Goal: Transaction & Acquisition: Download file/media

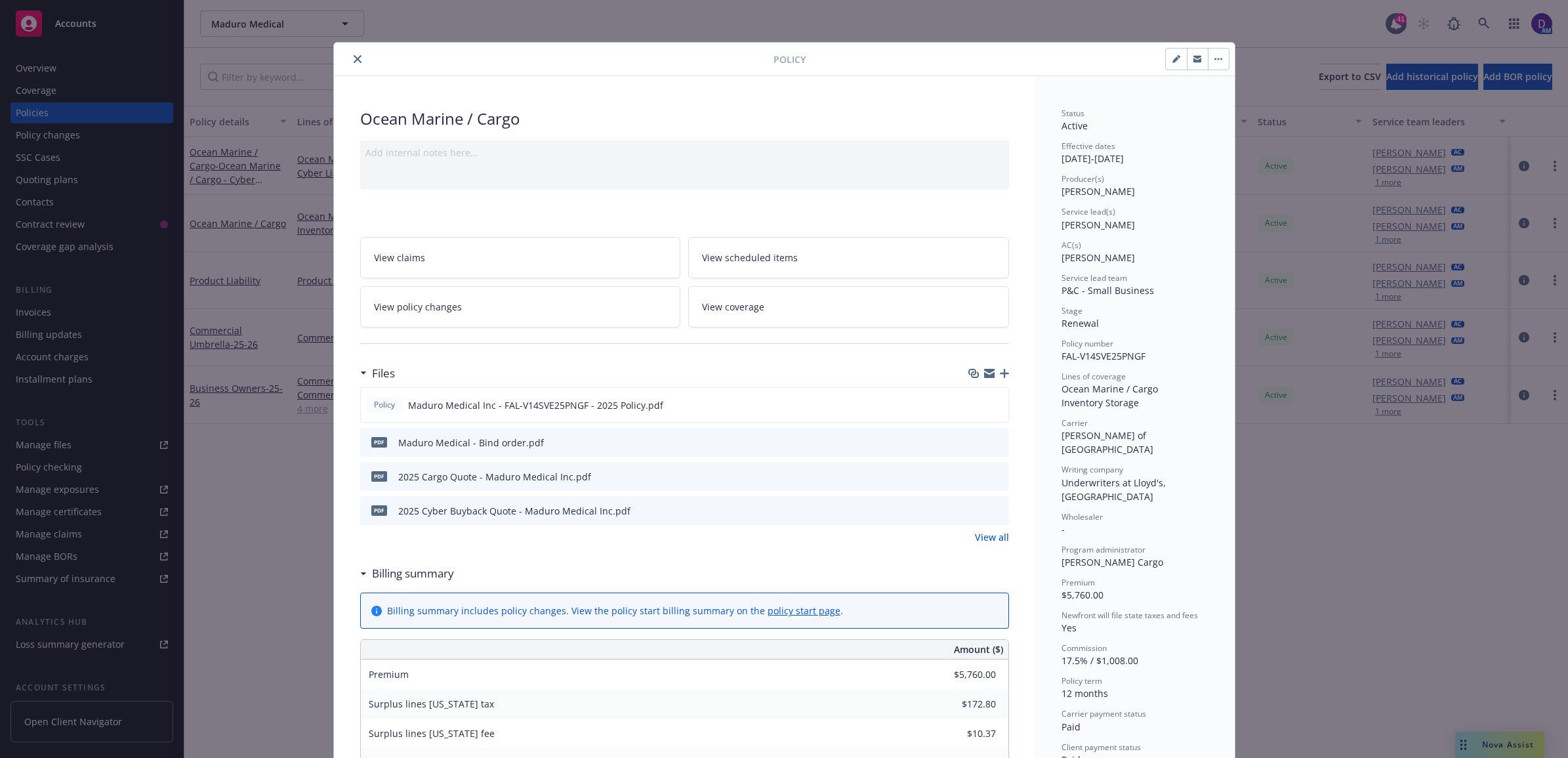
scroll to position [39, 0]
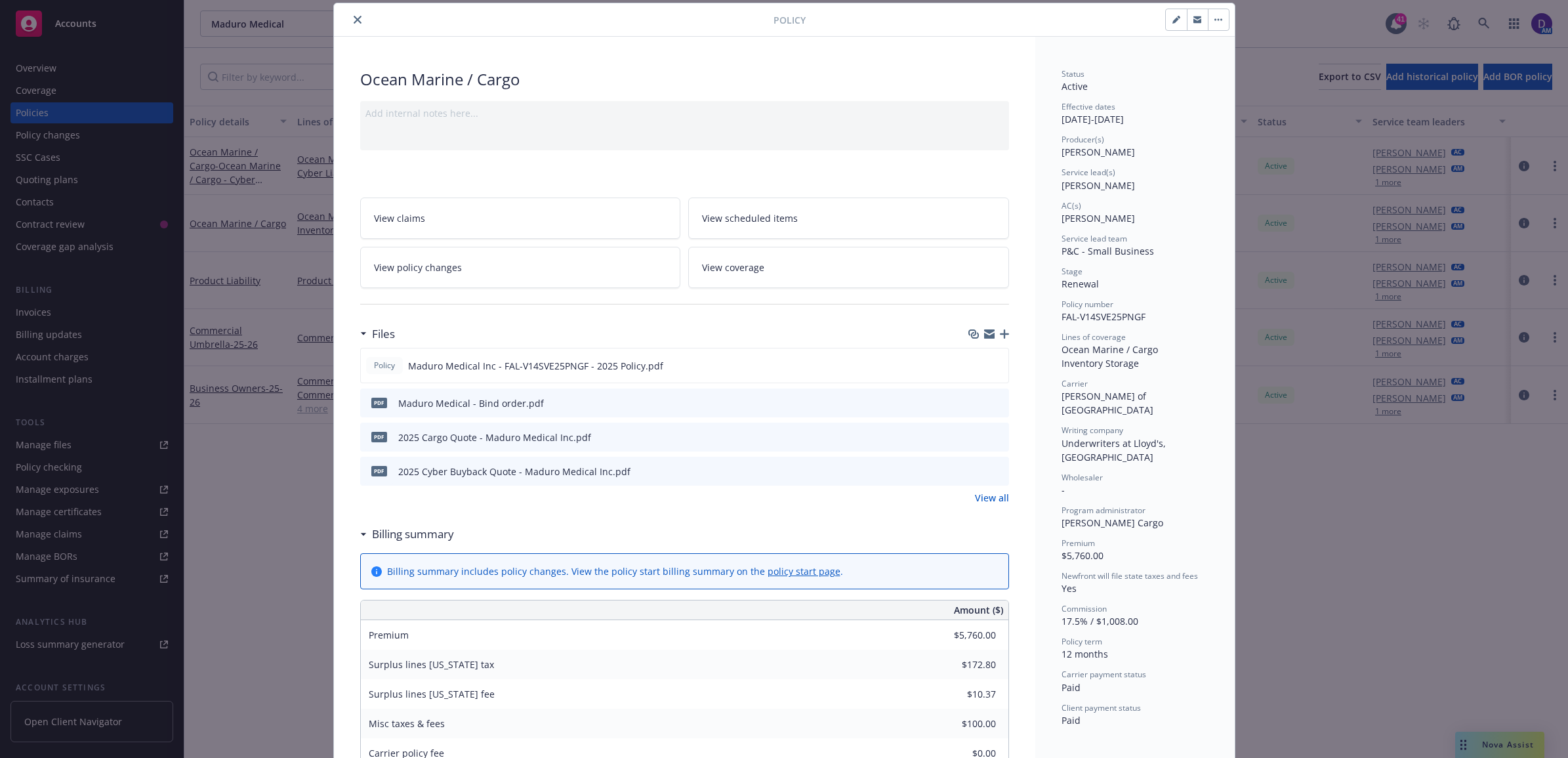
click at [355, 24] on button "close" at bounding box center [357, 19] width 16 height 16
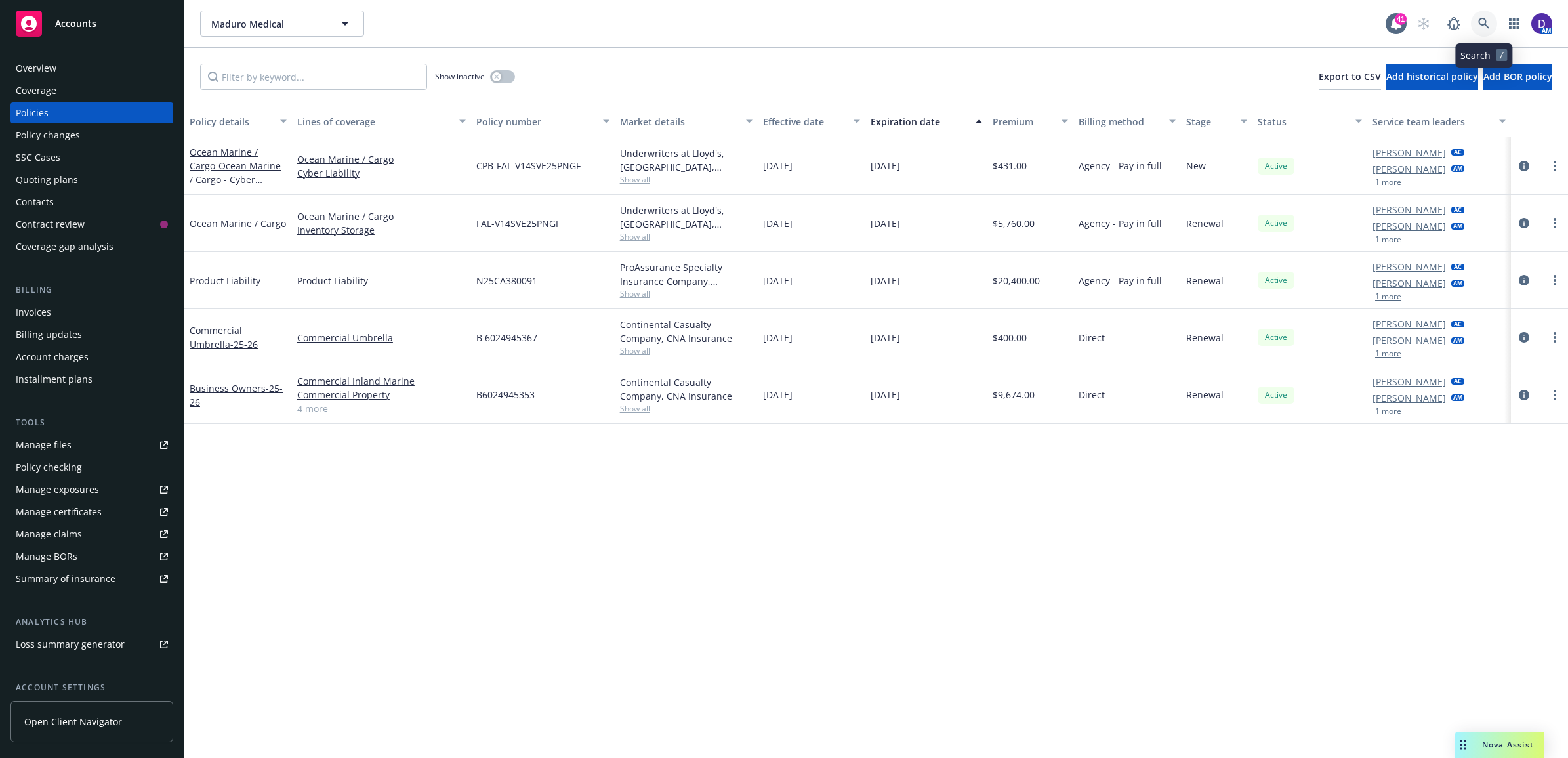
click at [1495, 25] on link at bounding box center [1484, 23] width 26 height 26
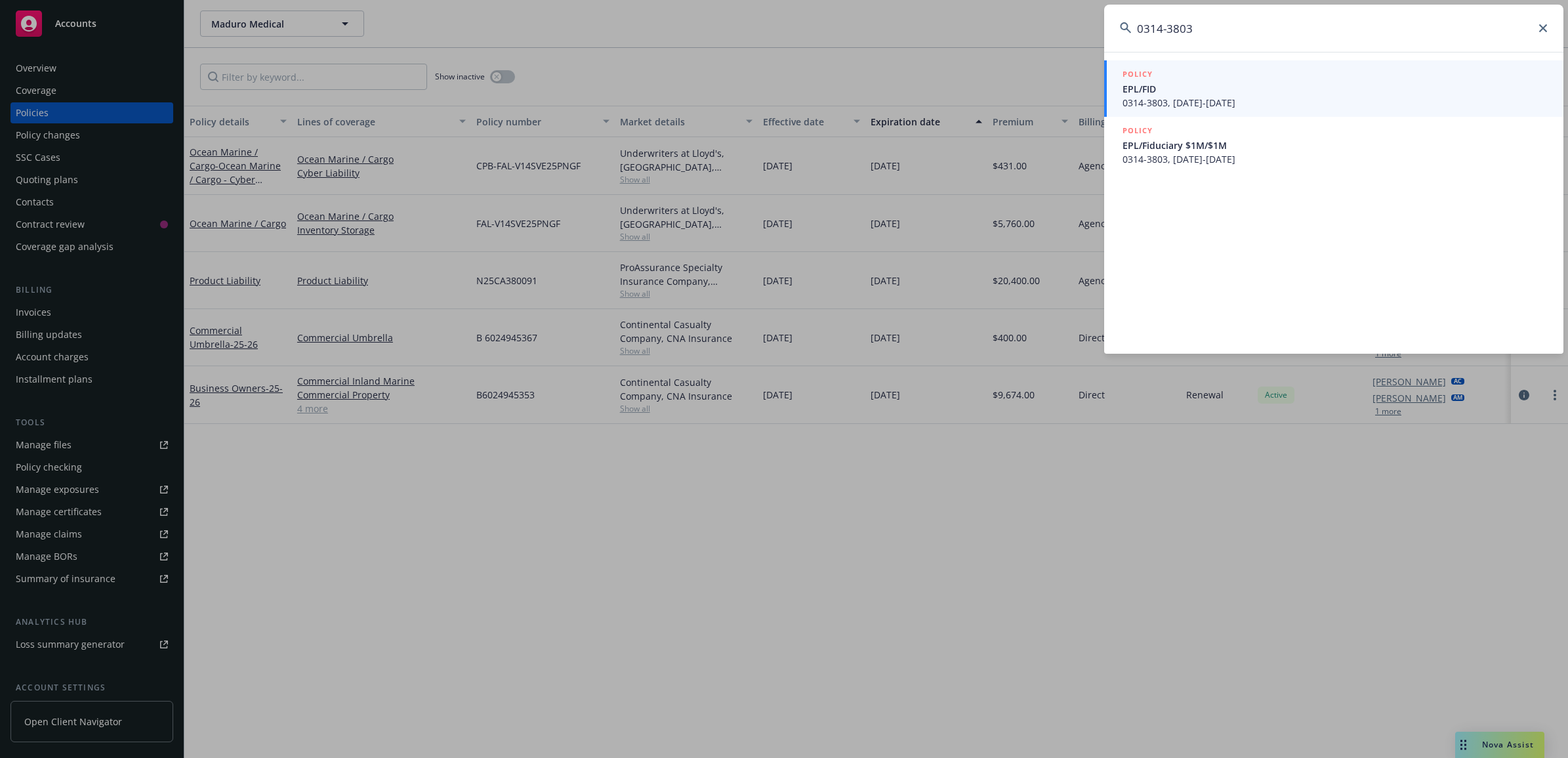
type input "0314-3803"
click at [1241, 105] on span "0314-3803, 08/11/2025-08/11/2026" at bounding box center [1335, 103] width 425 height 14
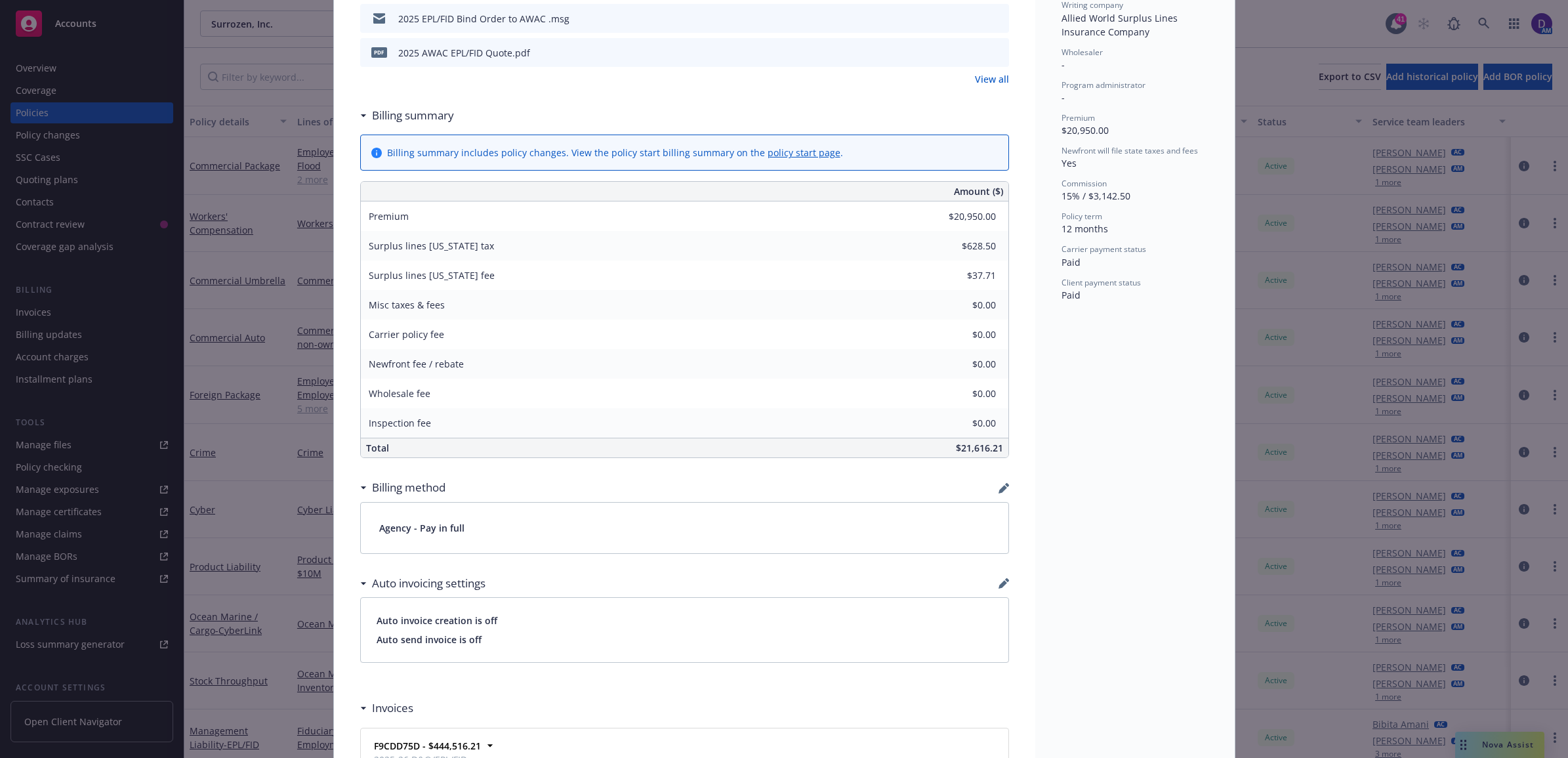
scroll to position [1126, 0]
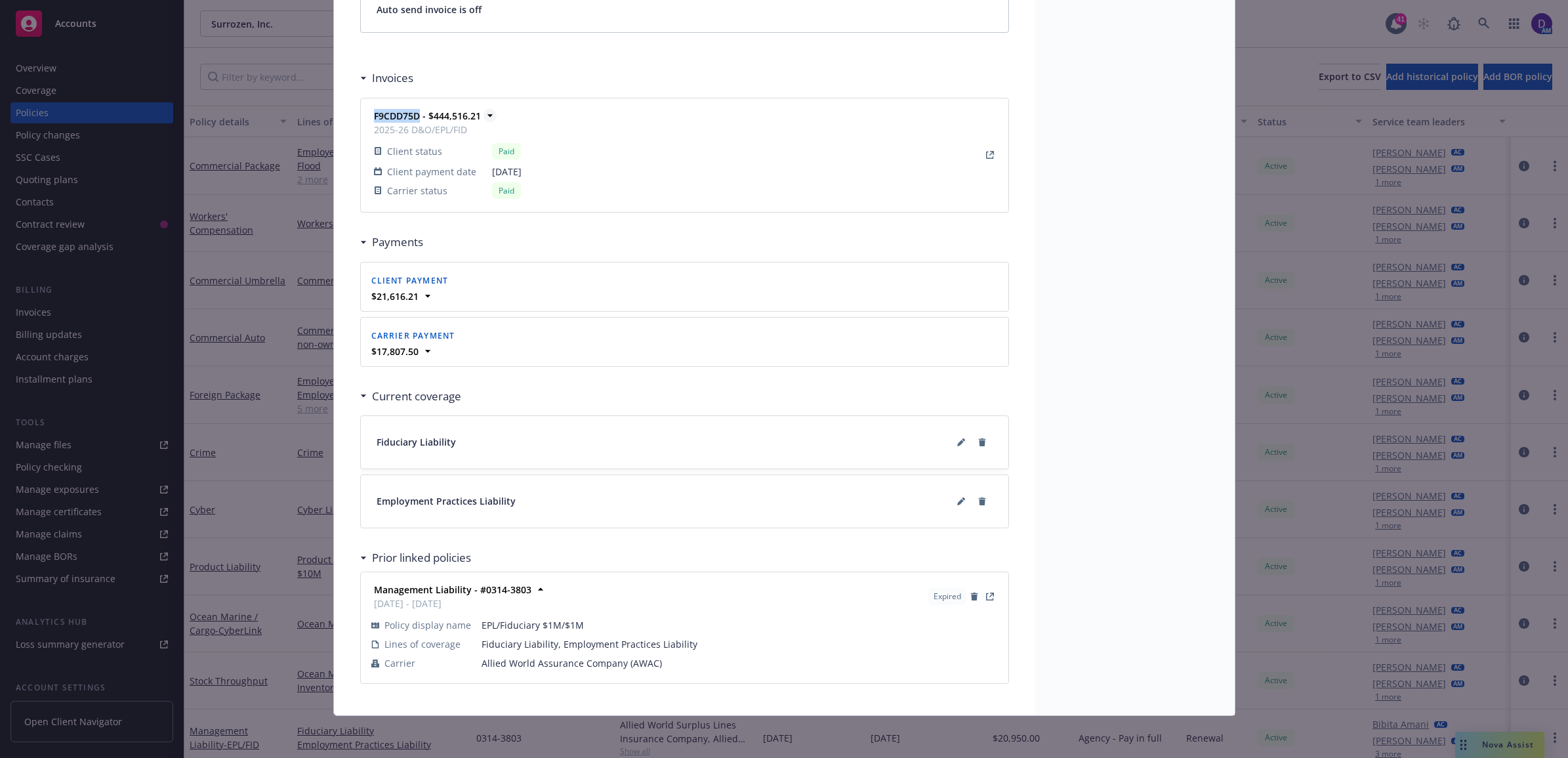
drag, startPoint x: 413, startPoint y: 117, endPoint x: 367, endPoint y: 107, distance: 47.1
click at [374, 110] on strong "F9CDD75D - $444,516.21" at bounding box center [427, 116] width 107 height 12
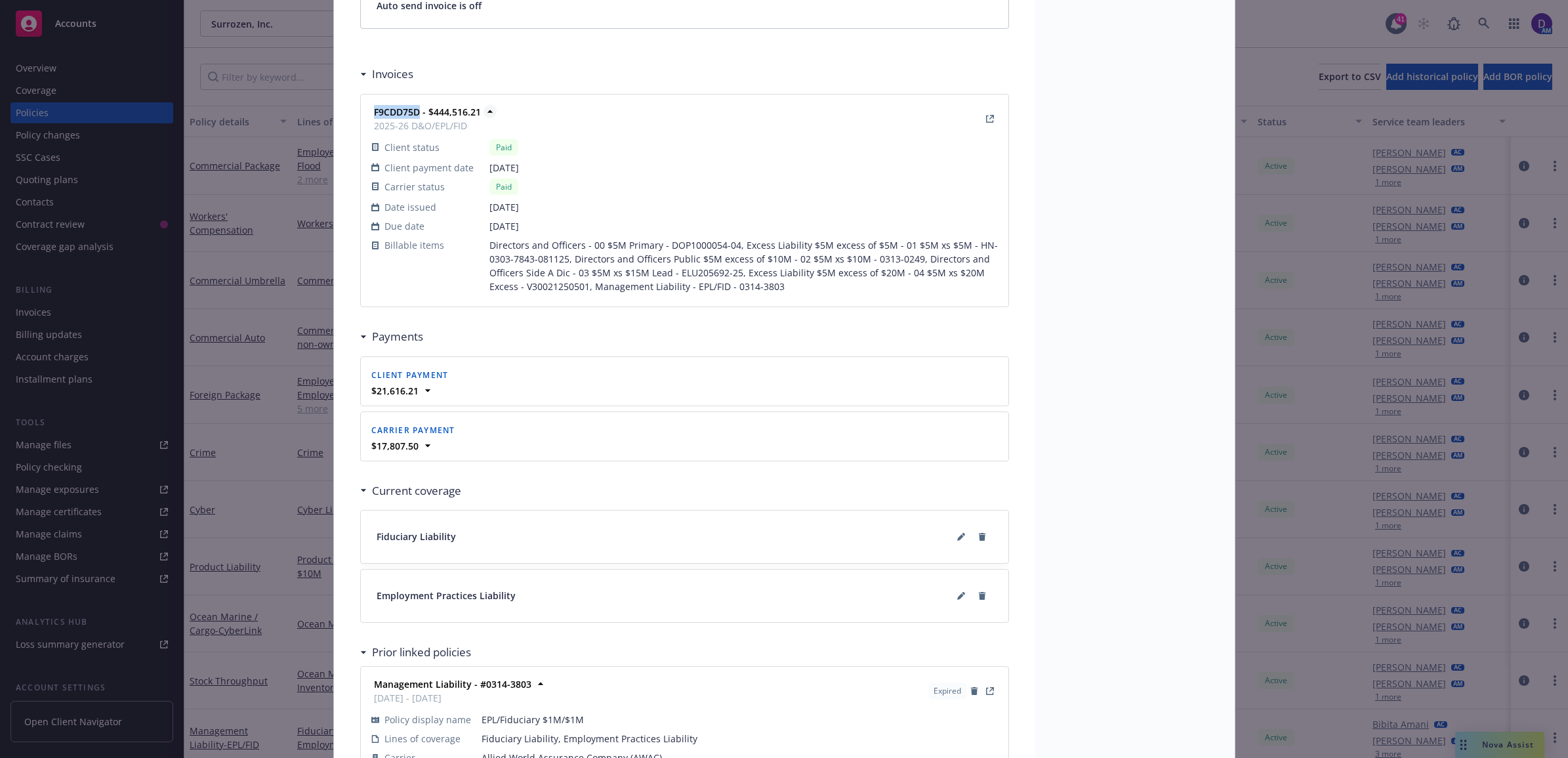
copy strong "F9CDD75D"
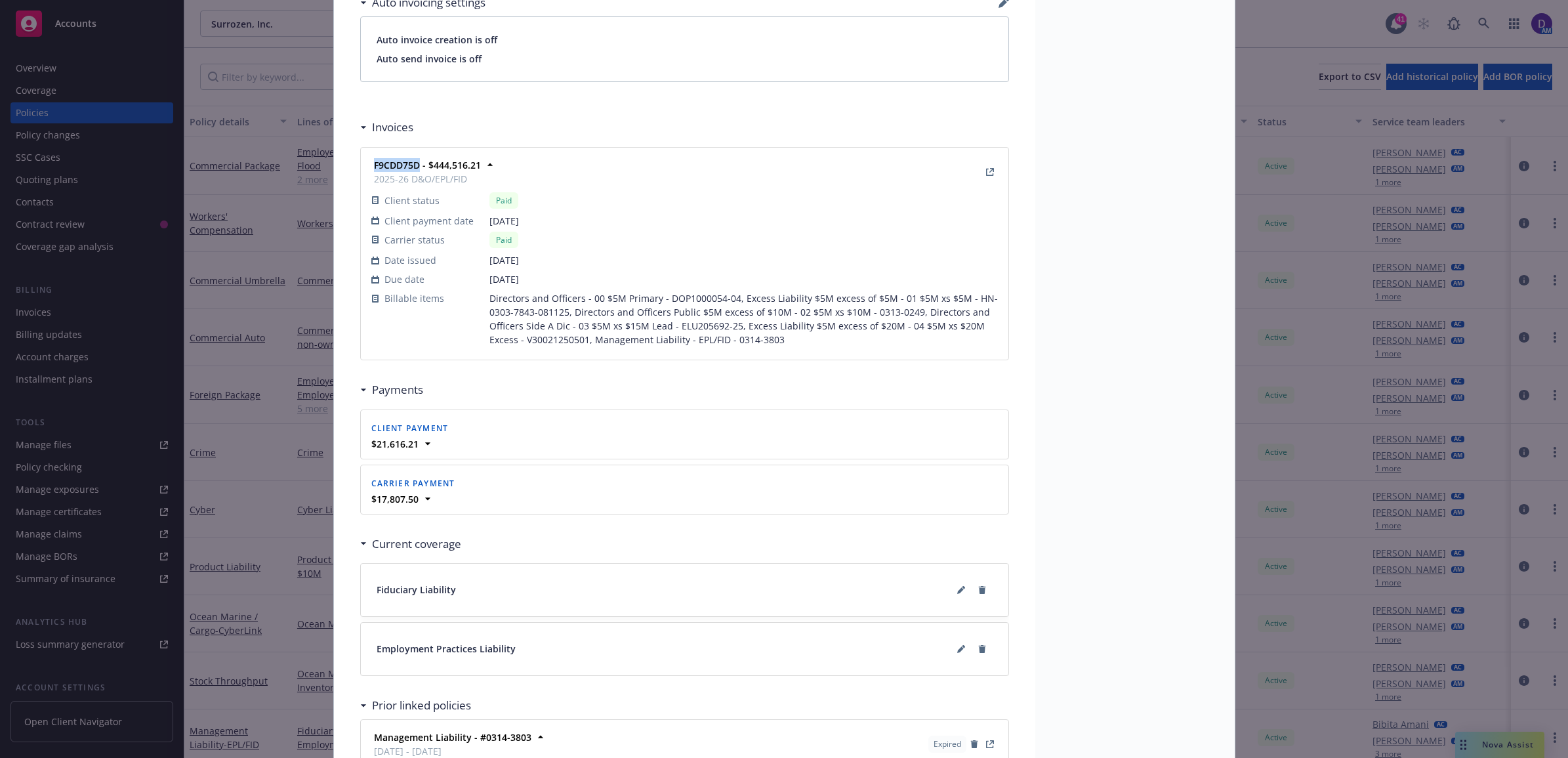
scroll to position [1044, 0]
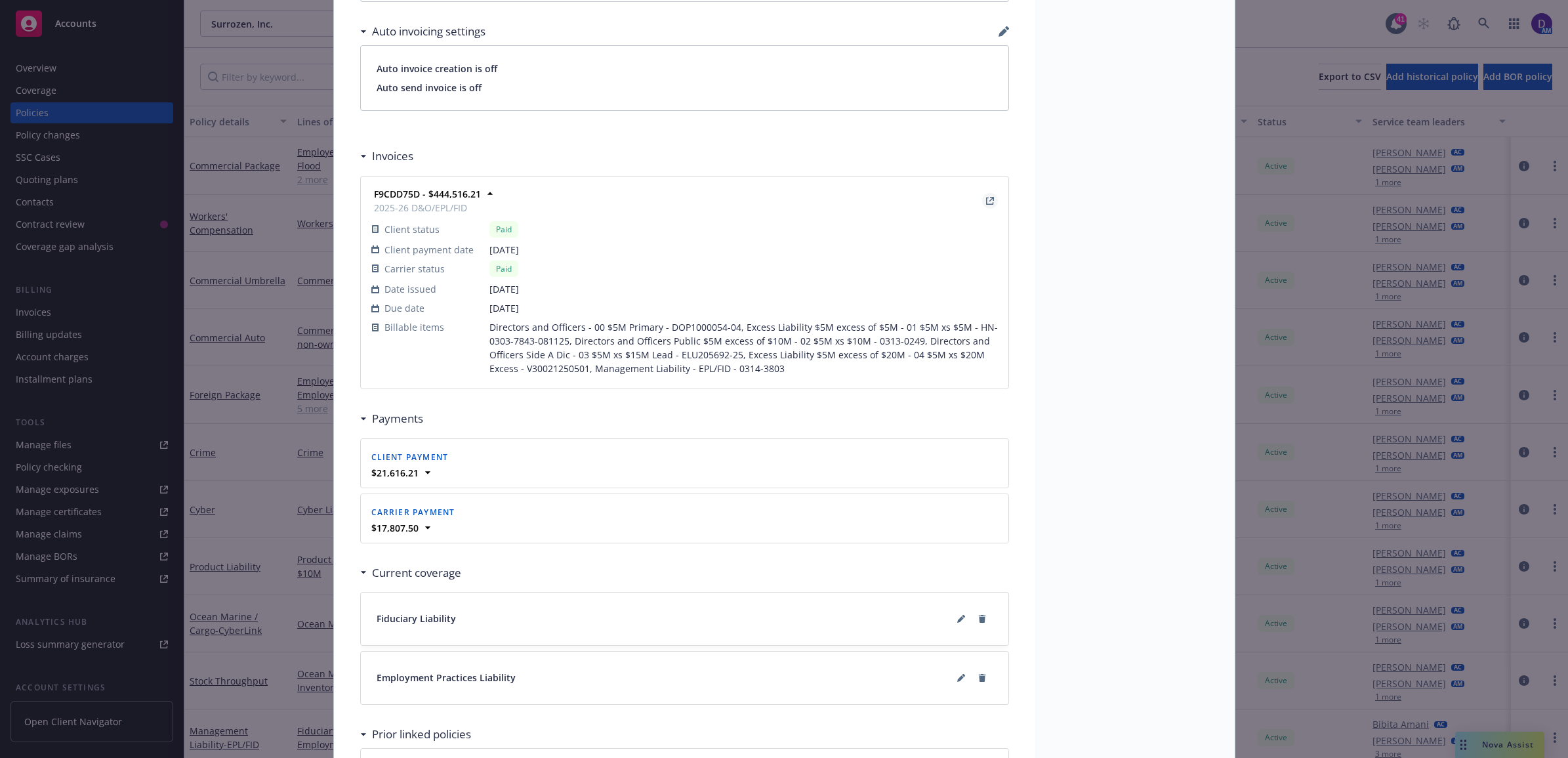
click at [986, 203] on icon "View Invoice" at bounding box center [989, 201] width 7 height 7
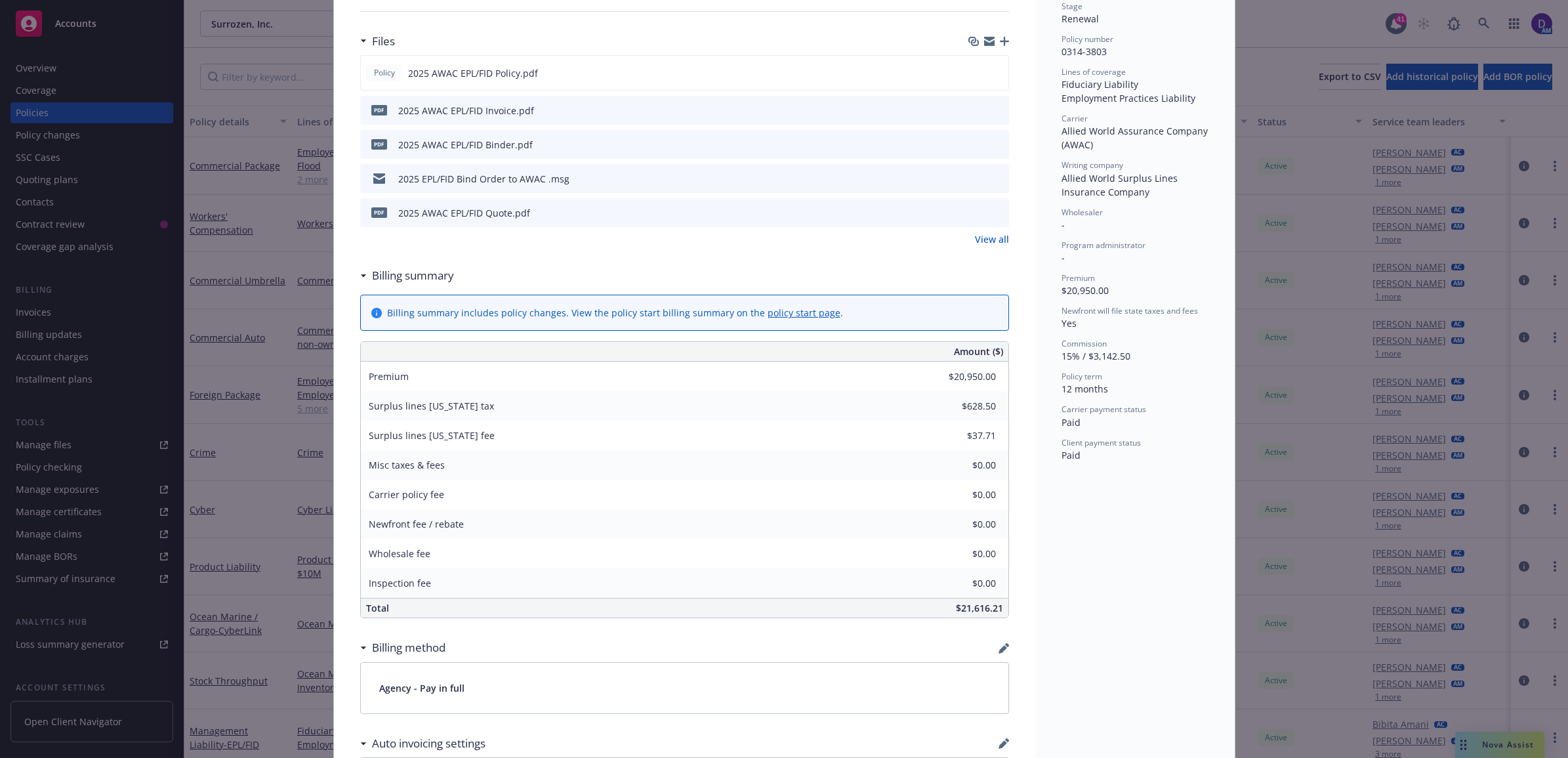
scroll to position [410, 0]
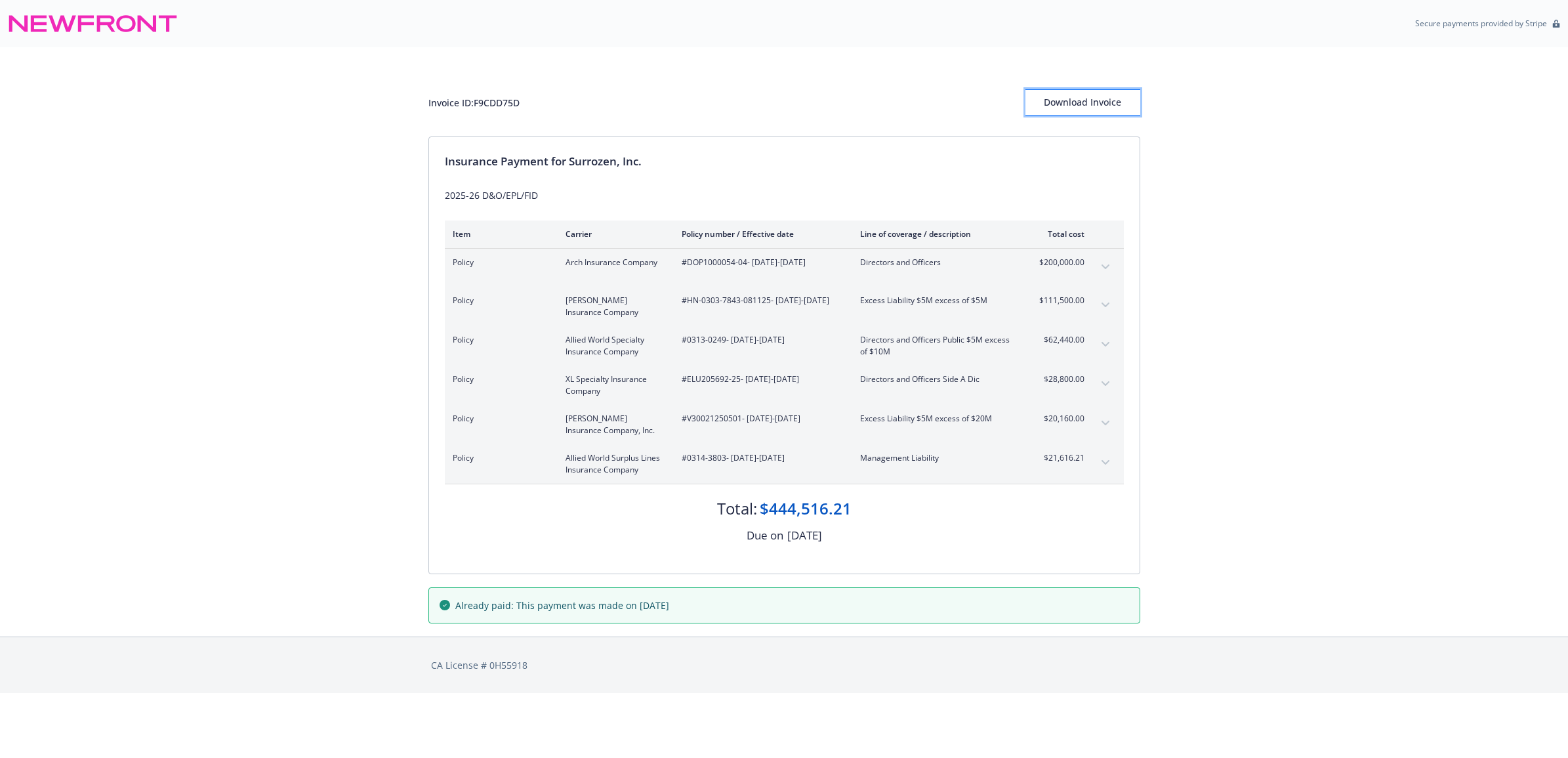
click at [1061, 94] on div "Download Invoice" at bounding box center [1082, 102] width 115 height 25
